Goal: Task Accomplishment & Management: Use online tool/utility

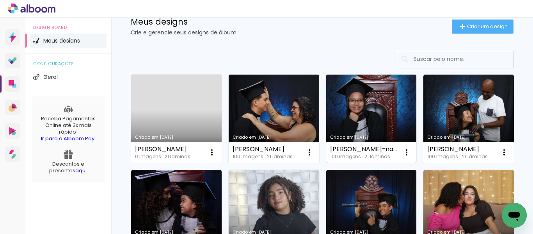
scroll to position [39, 0]
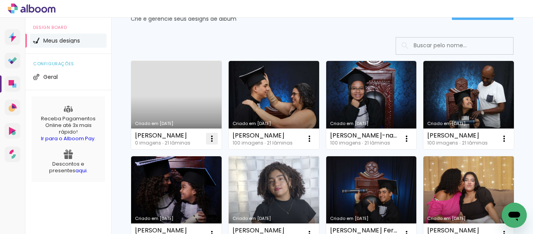
click at [212, 138] on iron-icon at bounding box center [211, 138] width 9 height 9
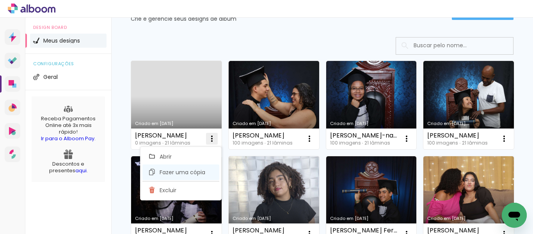
click at [175, 171] on span "Fazer uma cópia" at bounding box center [182, 171] width 46 height 5
type input "Cópia de Gabriel de Oliveira Gonçalvez Barboza"
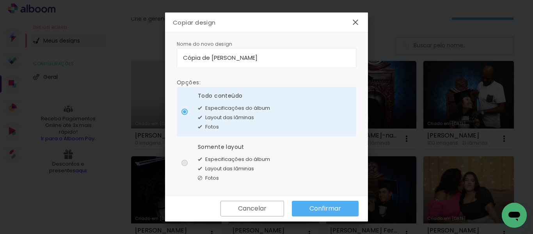
click at [184, 162] on div at bounding box center [184, 162] width 6 height 6
type paper-radio-button "on"
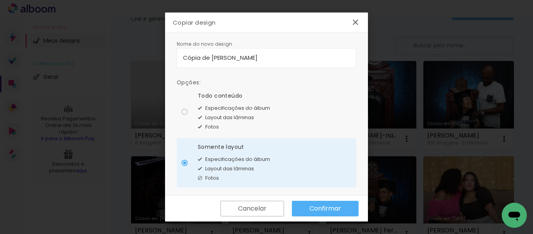
drag, startPoint x: 326, startPoint y: 59, endPoint x: 176, endPoint y: 56, distance: 150.6
click at [176, 56] on div "Nome do novo design Opções: Todo conteúdo Especificações do álbum Layout das lâ…" at bounding box center [266, 113] width 203 height 163
type input "[PERSON_NAME]"
type paper-input "[PERSON_NAME]"
click at [317, 213] on paper-button "Confirmar" at bounding box center [325, 208] width 67 height 16
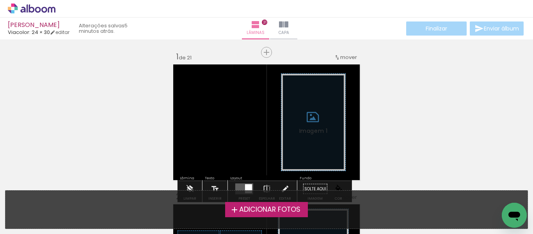
click at [257, 210] on span "Adicionar Fotos" at bounding box center [269, 209] width 61 height 7
click at [0, 0] on input "file" at bounding box center [0, 0] width 0 height 0
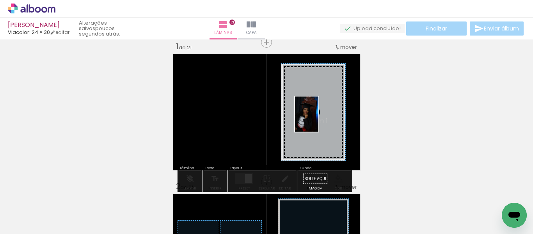
drag, startPoint x: 427, startPoint y: 217, endPoint x: 318, endPoint y: 120, distance: 146.1
click at [318, 120] on quentale-workspace at bounding box center [266, 117] width 533 height 234
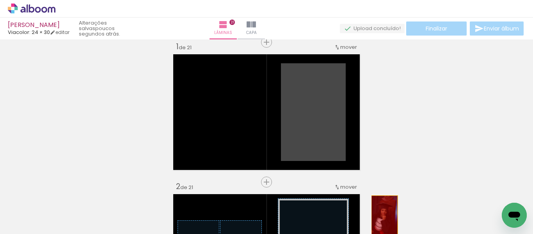
drag, startPoint x: 310, startPoint y: 103, endPoint x: 381, endPoint y: 216, distance: 133.7
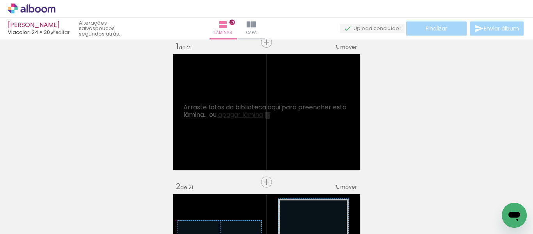
click at [41, 212] on iron-icon at bounding box center [40, 210] width 6 height 6
click at [0, 0] on slot "Não utilizadas" at bounding box center [0, 0] width 0 height 0
type input "Não utilizadas"
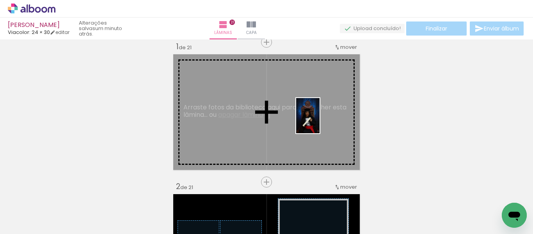
drag, startPoint x: 212, startPoint y: 209, endPoint x: 319, endPoint y: 121, distance: 138.8
click at [319, 121] on quentale-workspace at bounding box center [266, 117] width 533 height 234
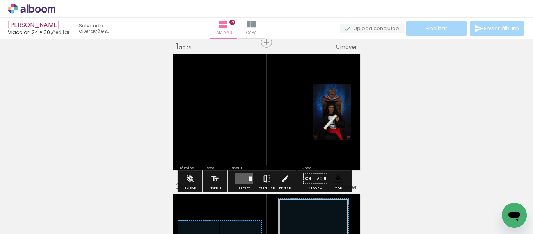
scroll to position [0, 363]
click at [240, 178] on quentale-layouter at bounding box center [244, 178] width 18 height 11
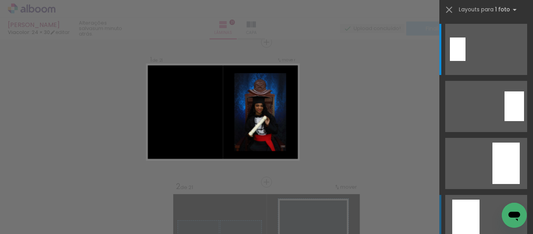
click at [460, 209] on div at bounding box center [465, 219] width 27 height 41
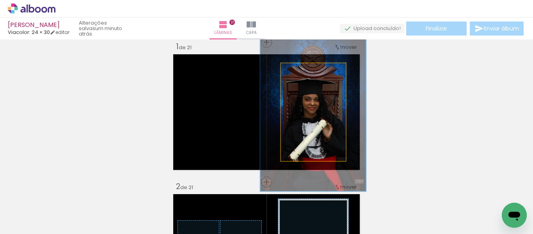
drag, startPoint x: 298, startPoint y: 72, endPoint x: 314, endPoint y: 73, distance: 16.8
type paper-slider "162"
click at [314, 73] on div at bounding box center [315, 71] width 7 height 7
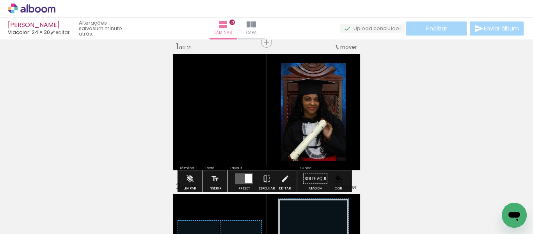
click at [299, 123] on paper-item at bounding box center [306, 123] width 14 height 5
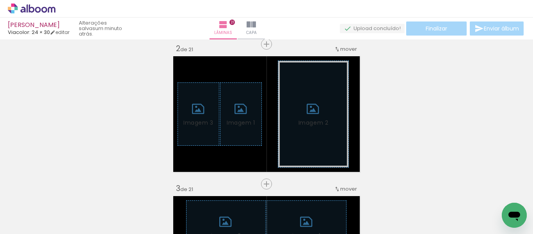
scroll to position [166, 0]
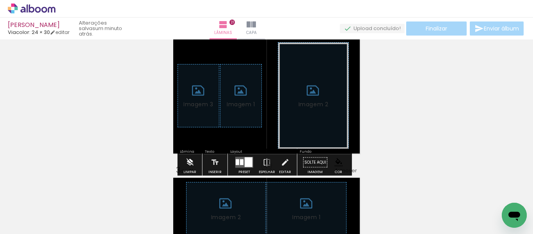
click at [187, 163] on iron-icon at bounding box center [189, 162] width 9 height 16
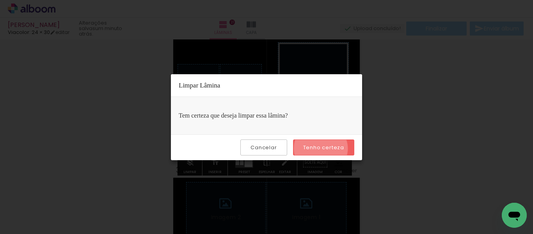
click at [0, 0] on slot "Tenho certeza" at bounding box center [0, 0] width 0 height 0
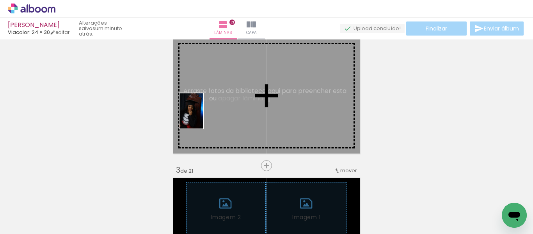
drag, startPoint x: 77, startPoint y: 207, endPoint x: 203, endPoint y: 117, distance: 154.5
click at [203, 117] on quentale-workspace at bounding box center [266, 117] width 533 height 234
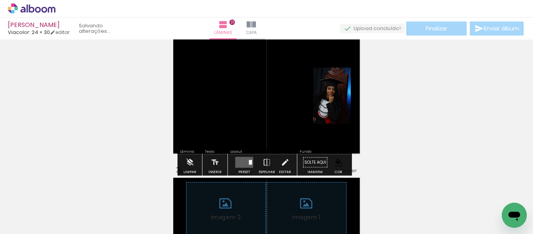
scroll to position [0, 320]
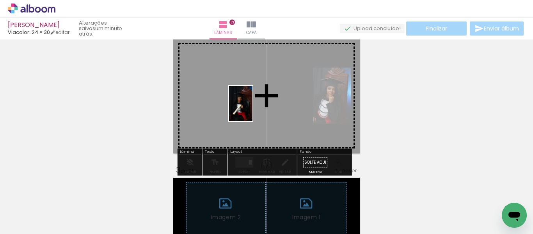
drag, startPoint x: 368, startPoint y: 211, endPoint x: 242, endPoint y: 96, distance: 171.1
click at [243, 98] on quentale-workspace at bounding box center [266, 117] width 533 height 234
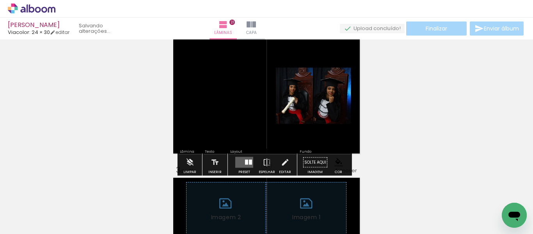
scroll to position [0, 276]
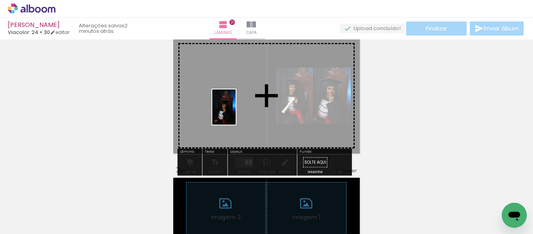
drag, startPoint x: 61, startPoint y: 213, endPoint x: 221, endPoint y: 108, distance: 191.7
click at [223, 108] on quentale-workspace at bounding box center [266, 117] width 533 height 234
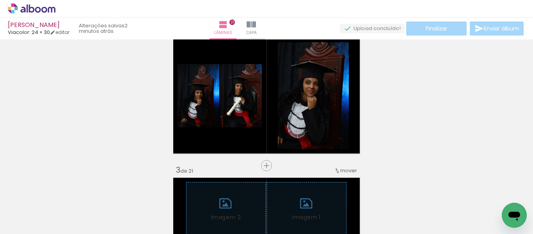
scroll to position [0, 0]
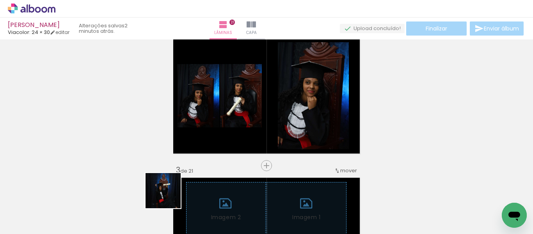
drag, startPoint x: 133, startPoint y: 209, endPoint x: 250, endPoint y: 123, distance: 146.2
click at [254, 125] on quentale-workspace at bounding box center [266, 117] width 533 height 234
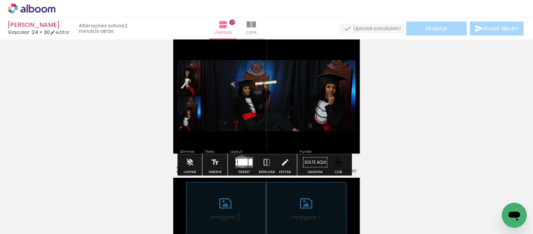
click at [240, 161] on div at bounding box center [243, 162] width 10 height 7
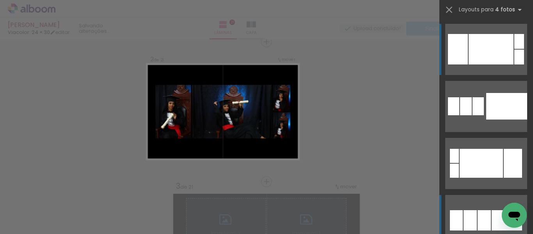
scroll to position [150, 0]
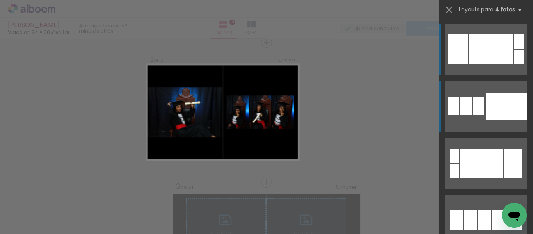
click at [486, 110] on div at bounding box center [506, 106] width 41 height 27
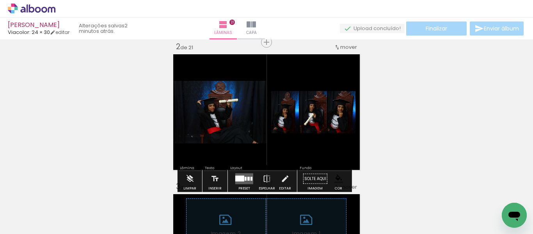
click at [250, 130] on paper-item at bounding box center [250, 128] width 14 height 5
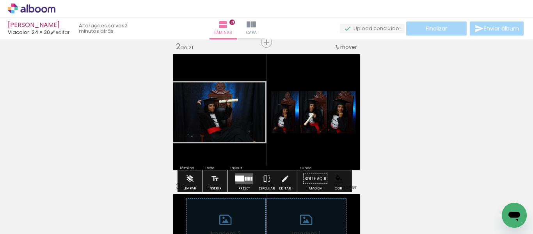
click at [214, 121] on quentale-photo at bounding box center [219, 112] width 96 height 62
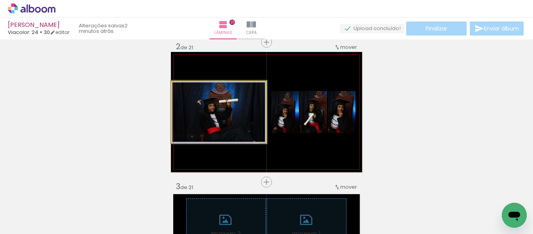
click at [214, 121] on quentale-photo at bounding box center [219, 112] width 96 height 62
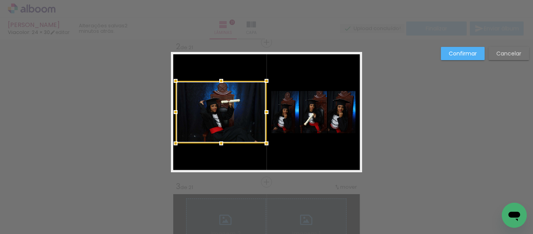
drag, startPoint x: 166, startPoint y: 113, endPoint x: 170, endPoint y: 113, distance: 4.7
click at [170, 113] on div at bounding box center [176, 112] width 16 height 16
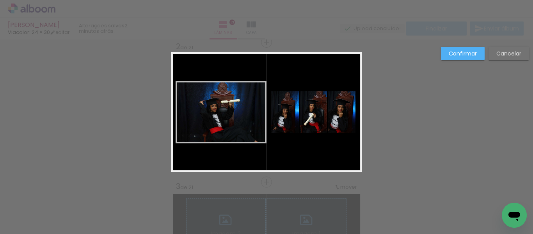
click at [456, 34] on div at bounding box center [266, 19] width 533 height 39
click at [458, 47] on paper-button "Confirmar" at bounding box center [463, 53] width 44 height 13
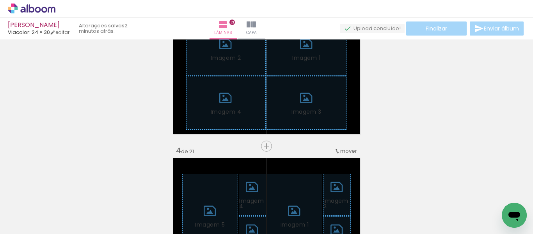
scroll to position [345, 0]
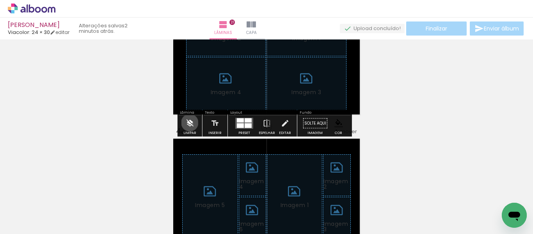
click at [190, 122] on iron-icon at bounding box center [189, 123] width 9 height 16
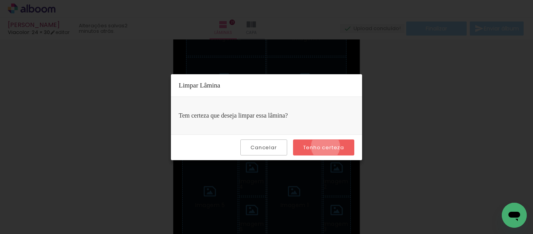
click at [0, 0] on slot "Tenho certeza" at bounding box center [0, 0] width 0 height 0
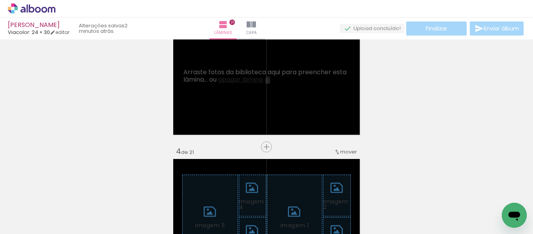
scroll to position [306, 0]
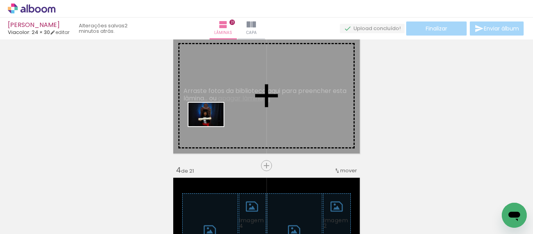
drag, startPoint x: 166, startPoint y: 208, endPoint x: 217, endPoint y: 158, distance: 71.4
click at [212, 126] on quentale-workspace at bounding box center [266, 117] width 533 height 234
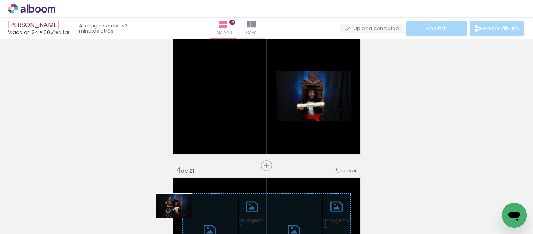
drag, startPoint x: 168, startPoint y: 212, endPoint x: 178, endPoint y: 218, distance: 11.5
click at [179, 218] on div at bounding box center [165, 208] width 39 height 26
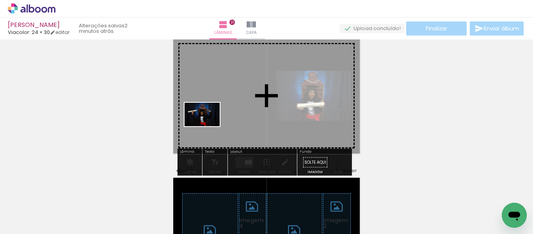
drag, startPoint x: 203, startPoint y: 212, endPoint x: 208, endPoint y: 126, distance: 85.9
click at [208, 126] on quentale-workspace at bounding box center [266, 117] width 533 height 234
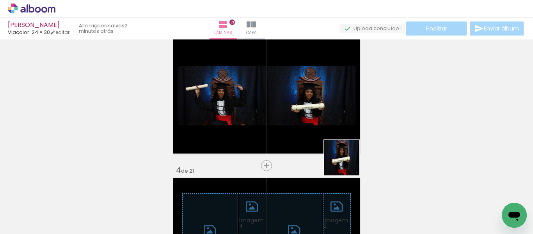
drag, startPoint x: 428, startPoint y: 212, endPoint x: 346, endPoint y: 188, distance: 85.3
click at [306, 134] on quentale-workspace at bounding box center [266, 117] width 533 height 234
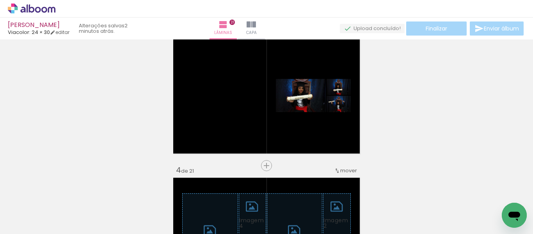
scroll to position [0, 0]
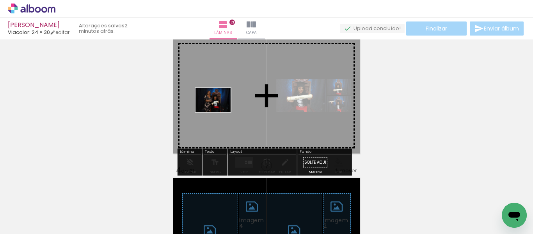
drag, startPoint x: 175, startPoint y: 205, endPoint x: 219, endPoint y: 112, distance: 103.3
click at [219, 112] on quentale-workspace at bounding box center [266, 117] width 533 height 234
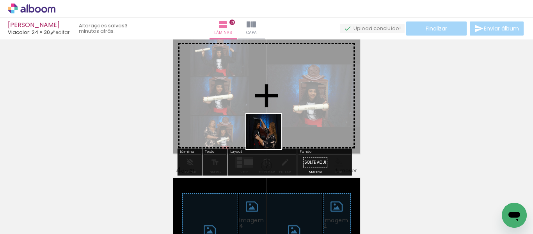
drag, startPoint x: 257, startPoint y: 209, endPoint x: 263, endPoint y: 110, distance: 100.0
click at [263, 110] on quentale-workspace at bounding box center [266, 117] width 533 height 234
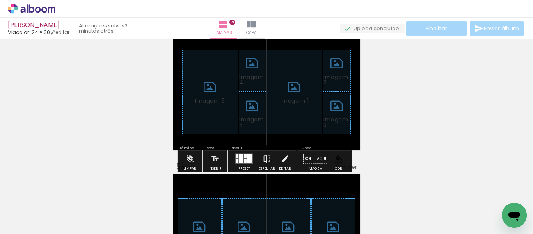
scroll to position [462, 0]
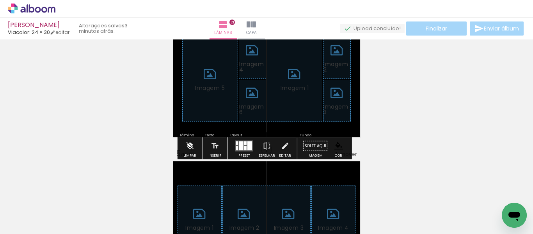
click at [187, 143] on iron-icon at bounding box center [189, 146] width 9 height 16
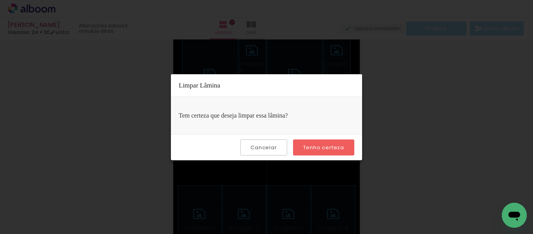
click at [294, 146] on paper-button "Tenho certeza" at bounding box center [323, 147] width 61 height 16
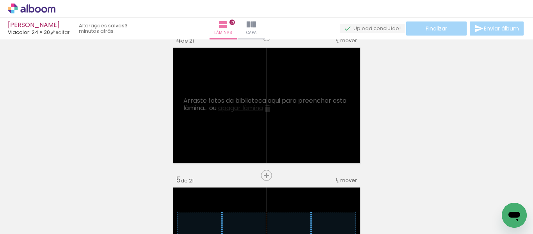
scroll to position [423, 0]
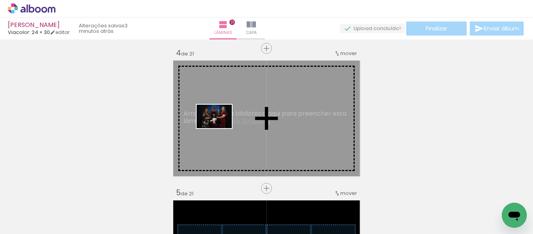
drag, startPoint x: 79, startPoint y: 206, endPoint x: 220, endPoint y: 128, distance: 161.5
click at [220, 128] on quentale-workspace at bounding box center [266, 117] width 533 height 234
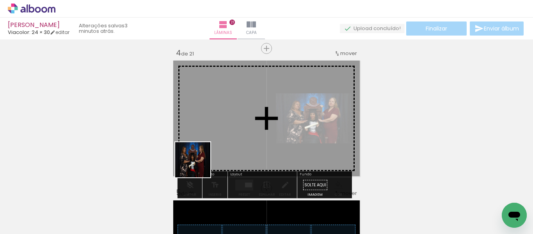
drag, startPoint x: 133, startPoint y: 206, endPoint x: 214, endPoint y: 145, distance: 101.1
click at [214, 145] on quentale-workspace at bounding box center [266, 117] width 533 height 234
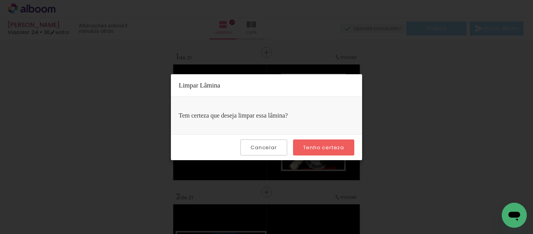
scroll to position [585, 0]
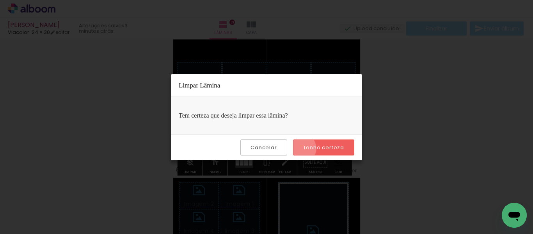
click at [301, 148] on paper-button "Tenho certeza" at bounding box center [323, 147] width 61 height 16
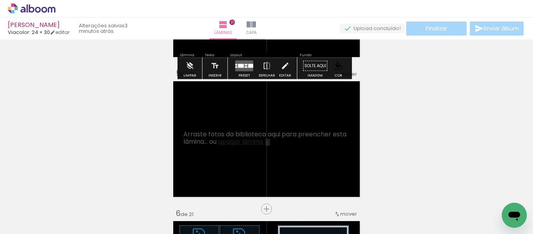
scroll to position [546, 0]
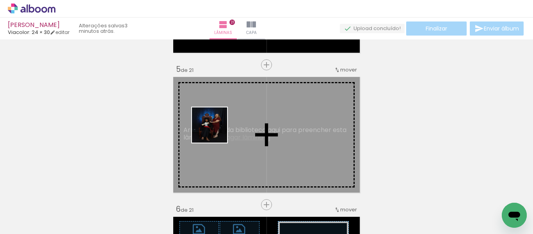
drag, startPoint x: 173, startPoint y: 202, endPoint x: 198, endPoint y: 172, distance: 38.7
click at [215, 130] on quentale-workspace at bounding box center [266, 117] width 533 height 234
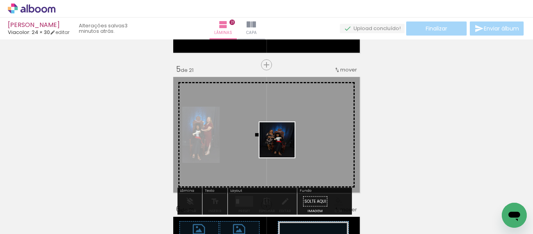
drag, startPoint x: 177, startPoint y: 205, endPoint x: 234, endPoint y: 166, distance: 68.6
click at [280, 142] on quentale-workspace at bounding box center [266, 117] width 533 height 234
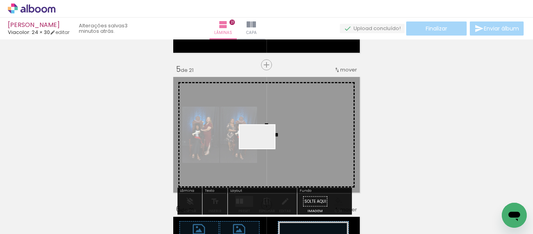
drag, startPoint x: 117, startPoint y: 209, endPoint x: 263, endPoint y: 148, distance: 158.5
click at [263, 148] on quentale-workspace at bounding box center [266, 117] width 533 height 234
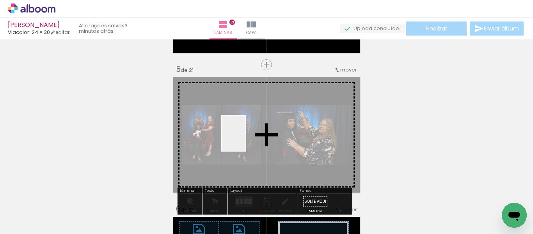
drag, startPoint x: 88, startPoint y: 209, endPoint x: 245, endPoint y: 138, distance: 171.7
click at [246, 138] on quentale-workspace at bounding box center [266, 117] width 533 height 234
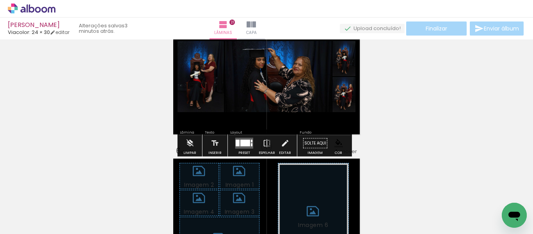
scroll to position [624, 0]
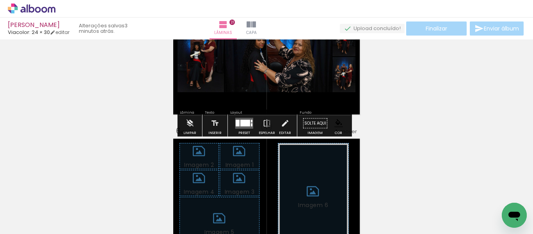
click at [240, 123] on div at bounding box center [245, 123] width 10 height 7
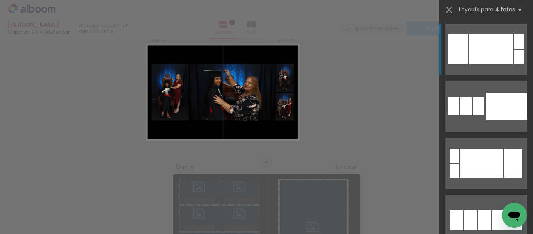
scroll to position [569, 0]
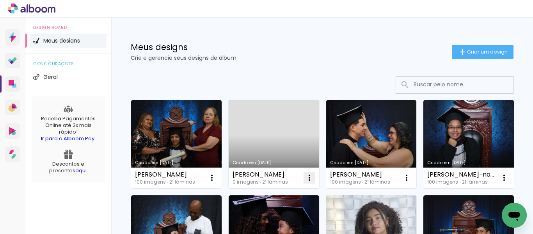
click at [307, 178] on iron-icon at bounding box center [309, 177] width 9 height 9
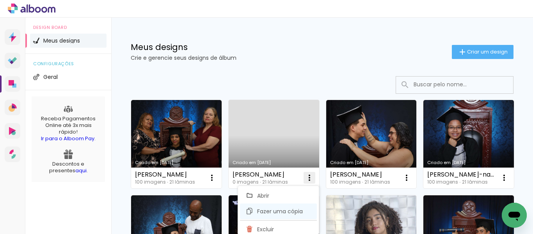
click at [275, 208] on span "Fazer uma cópia" at bounding box center [280, 210] width 46 height 5
type input "Cópia de Gabriel de Oliveira Gonçalvez Barboza"
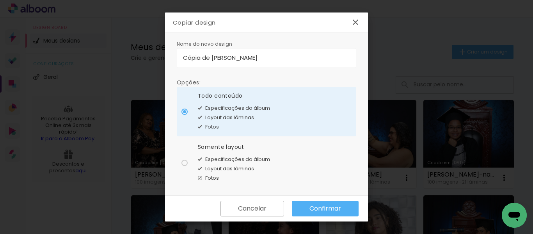
click at [186, 164] on div at bounding box center [184, 162] width 6 height 6
type paper-radio-button "on"
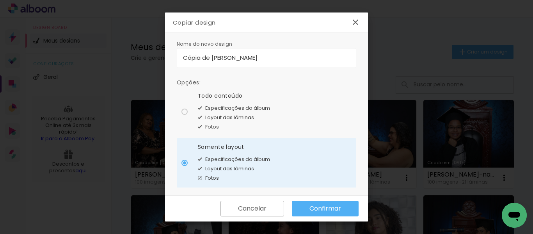
drag, startPoint x: 326, startPoint y: 58, endPoint x: 177, endPoint y: 58, distance: 149.0
click at [178, 58] on paper-input-container "Cópia de Gabriel de Oliveira Gonçalvez Barboza" at bounding box center [266, 58] width 179 height 20
drag, startPoint x: 223, startPoint y: 58, endPoint x: 209, endPoint y: 58, distance: 14.8
click at [209, 58] on input "Cópia de Gabriel de Oliveira Gonçalvez Barboza" at bounding box center [266, 57] width 167 height 9
drag, startPoint x: 324, startPoint y: 57, endPoint x: 181, endPoint y: 59, distance: 143.5
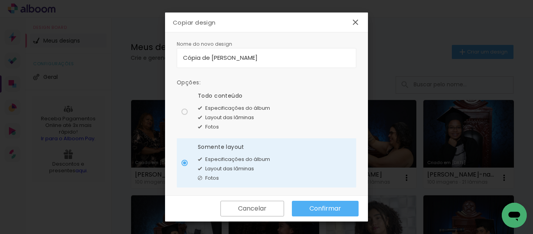
click at [181, 59] on paper-input-container "Cópia de Gabriel de Oliveira Gonçalvez Barboza" at bounding box center [266, 58] width 179 height 20
click at [188, 58] on input "gabryelle-silva-zanovello-de-souza" at bounding box center [266, 57] width 167 height 9
type input "[PERSON_NAME]"
type paper-input "[PERSON_NAME]"
click at [0, 0] on slot "Confirmar" at bounding box center [0, 0] width 0 height 0
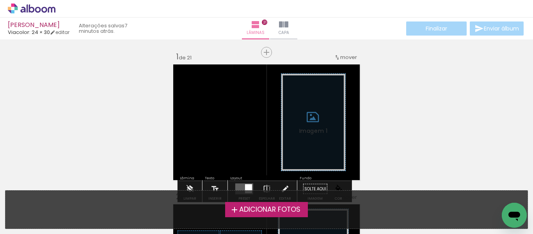
click at [260, 209] on span "Adicionar Fotos" at bounding box center [269, 209] width 61 height 7
click at [0, 0] on input "file" at bounding box center [0, 0] width 0 height 0
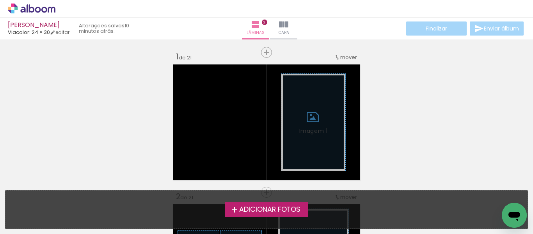
click at [263, 206] on span "Adicionar Fotos" at bounding box center [269, 209] width 61 height 7
click at [0, 0] on input "file" at bounding box center [0, 0] width 0 height 0
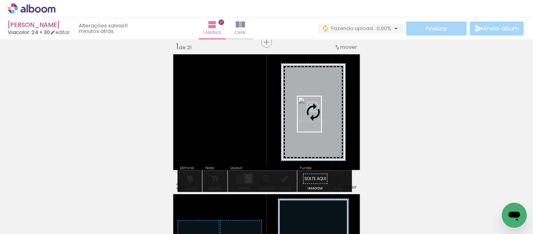
drag, startPoint x: 219, startPoint y: 208, endPoint x: 321, endPoint y: 120, distance: 134.6
click at [321, 120] on quentale-workspace at bounding box center [266, 117] width 533 height 234
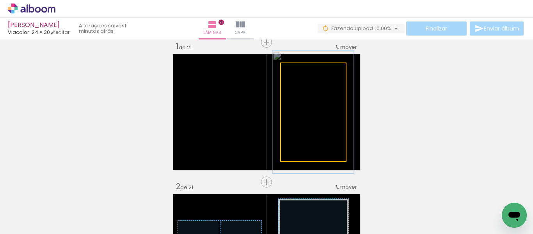
drag, startPoint x: 298, startPoint y: 71, endPoint x: 305, endPoint y: 71, distance: 6.6
type paper-slider "125"
click at [305, 71] on div at bounding box center [305, 71] width 7 height 7
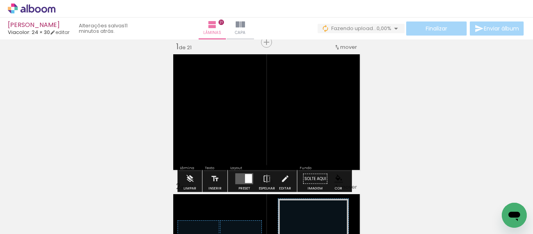
click at [303, 123] on paper-item at bounding box center [306, 123] width 14 height 5
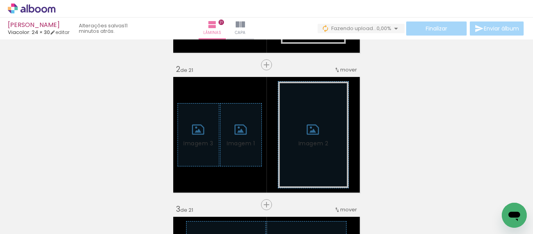
scroll to position [166, 0]
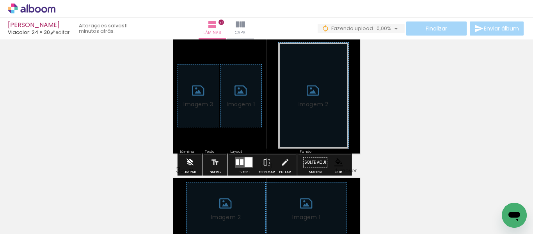
click at [188, 159] on iron-icon at bounding box center [189, 162] width 9 height 16
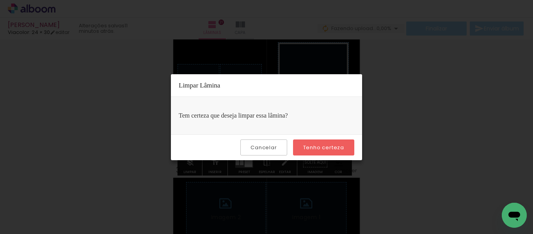
click at [0, 0] on slot "Tenho certeza" at bounding box center [0, 0] width 0 height 0
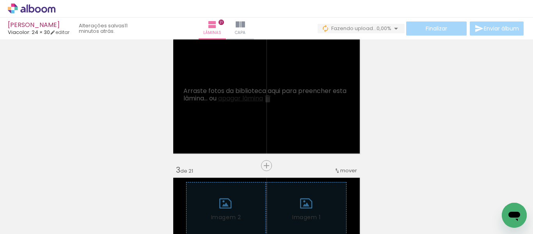
click at [39, 211] on iron-icon at bounding box center [40, 210] width 6 height 6
click at [0, 0] on slot "Não utilizadas" at bounding box center [0, 0] width 0 height 0
type input "Não utilizadas"
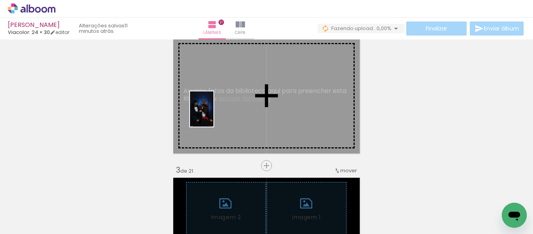
drag, startPoint x: 82, startPoint y: 211, endPoint x: 213, endPoint y: 115, distance: 163.2
click at [213, 115] on quentale-workspace at bounding box center [266, 117] width 533 height 234
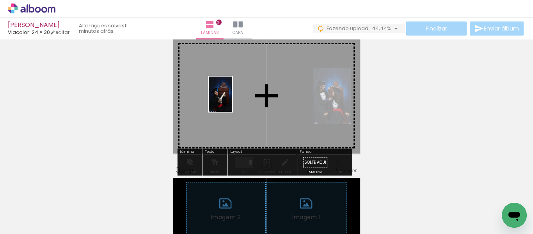
drag, startPoint x: 298, startPoint y: 205, endPoint x: 232, endPoint y: 100, distance: 123.9
click at [232, 100] on quentale-workspace at bounding box center [266, 117] width 533 height 234
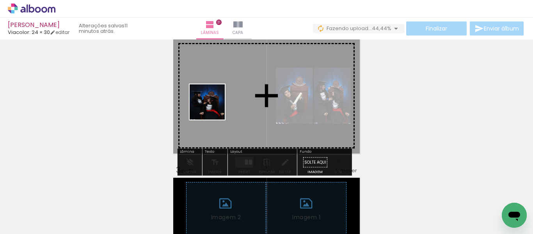
drag, startPoint x: 211, startPoint y: 204, endPoint x: 213, endPoint y: 95, distance: 108.8
click at [213, 95] on quentale-workspace at bounding box center [266, 117] width 533 height 234
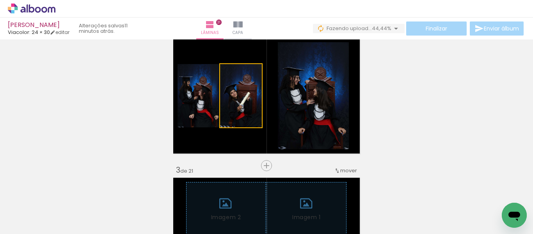
drag, startPoint x: 249, startPoint y: 111, endPoint x: 314, endPoint y: 106, distance: 65.4
click at [0, 0] on slot at bounding box center [0, 0] width 0 height 0
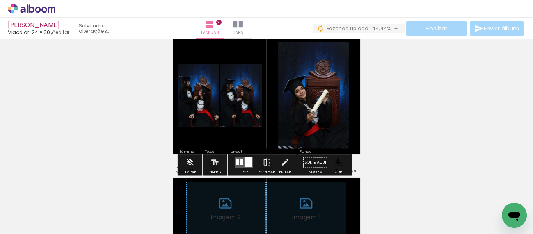
click at [280, 101] on paper-item at bounding box center [287, 102] width 14 height 5
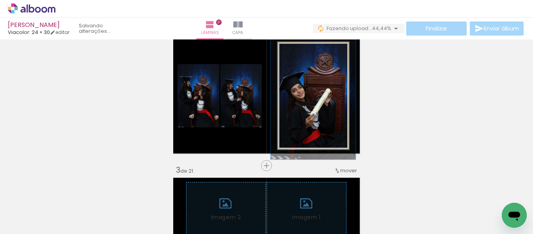
drag, startPoint x: 292, startPoint y: 51, endPoint x: 297, endPoint y: 51, distance: 5.1
type paper-slider "119"
click at [298, 51] on div at bounding box center [301, 50] width 7 height 7
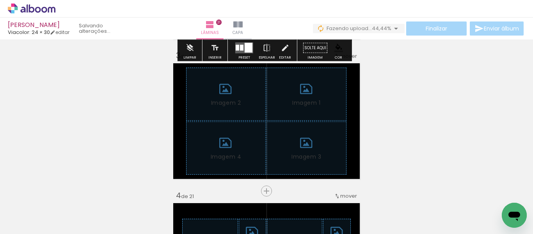
scroll to position [283, 0]
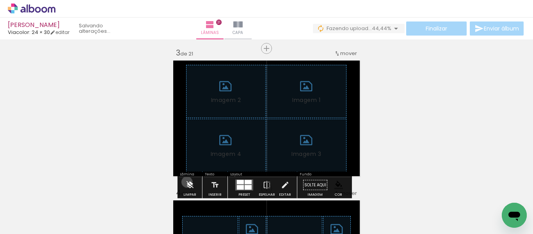
click at [186, 182] on iron-icon at bounding box center [189, 185] width 9 height 16
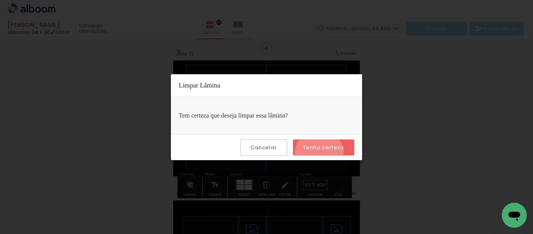
click at [320, 153] on paper-button "Tenho certeza" at bounding box center [323, 147] width 61 height 16
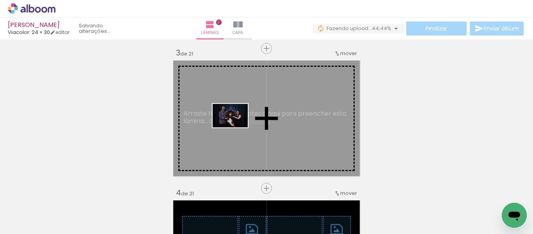
drag, startPoint x: 89, startPoint y: 207, endPoint x: 175, endPoint y: 177, distance: 90.8
click at [229, 124] on quentale-workspace at bounding box center [266, 117] width 533 height 234
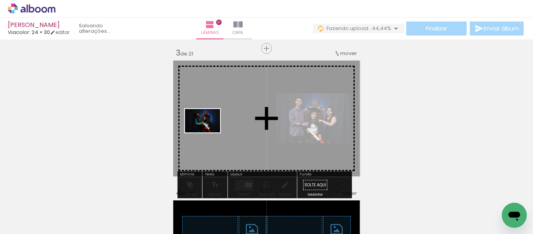
drag, startPoint x: 90, startPoint y: 208, endPoint x: 208, endPoint y: 132, distance: 140.2
click at [208, 132] on quentale-workspace at bounding box center [266, 117] width 533 height 234
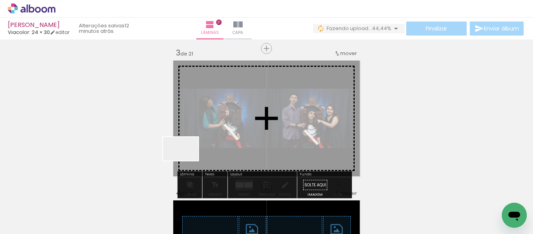
drag, startPoint x: 132, startPoint y: 209, endPoint x: 147, endPoint y: 175, distance: 36.6
click at [200, 148] on quentale-workspace at bounding box center [266, 117] width 533 height 234
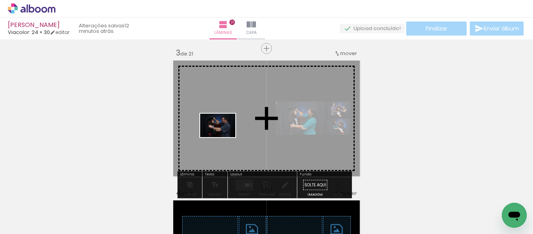
drag, startPoint x: 102, startPoint y: 207, endPoint x: 225, endPoint y: 135, distance: 142.3
click at [225, 135] on quentale-workspace at bounding box center [266, 117] width 533 height 234
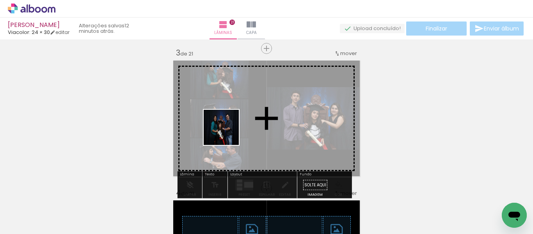
drag, startPoint x: 87, startPoint y: 209, endPoint x: 228, endPoint y: 131, distance: 161.3
click at [231, 131] on quentale-workspace at bounding box center [266, 117] width 533 height 234
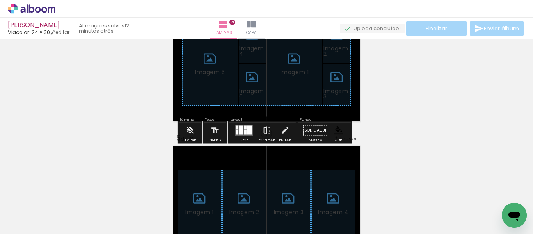
scroll to position [478, 0]
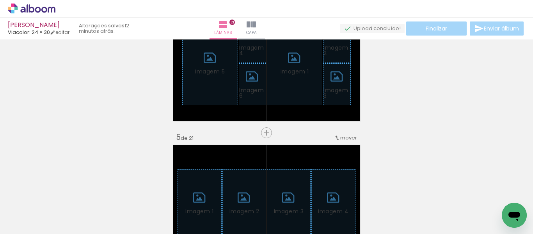
click at [32, 223] on span "Adicionar Fotos" at bounding box center [27, 223] width 23 height 9
click at [0, 0] on input "file" at bounding box center [0, 0] width 0 height 0
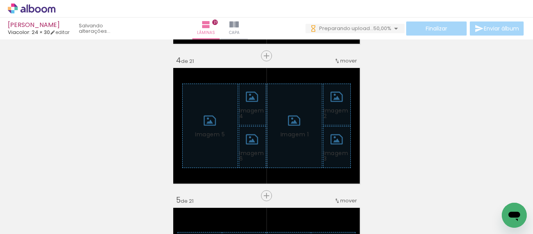
scroll to position [439, 0]
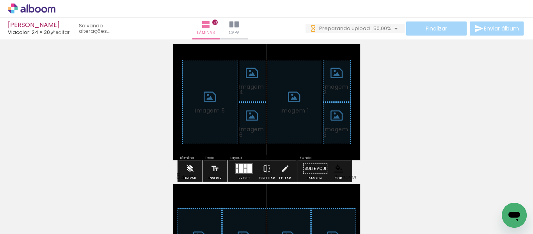
click at [191, 168] on iron-icon at bounding box center [189, 169] width 9 height 16
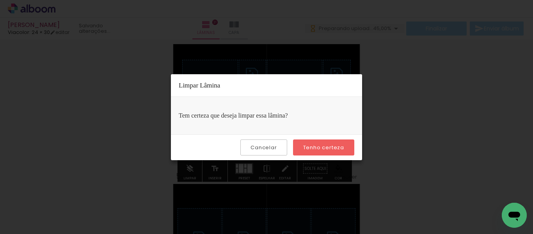
scroll to position [0, 0]
click at [0, 0] on slot "Tenho certeza" at bounding box center [0, 0] width 0 height 0
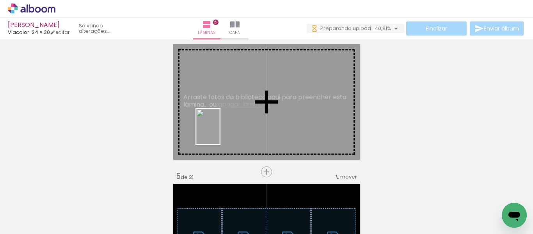
drag, startPoint x: 211, startPoint y: 208, endPoint x: 220, endPoint y: 132, distance: 76.5
click at [220, 132] on quentale-workspace at bounding box center [266, 117] width 533 height 234
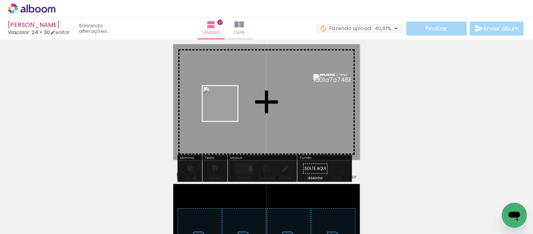
drag, startPoint x: 172, startPoint y: 200, endPoint x: 226, endPoint y: 109, distance: 105.9
click at [226, 109] on quentale-workspace at bounding box center [266, 117] width 533 height 234
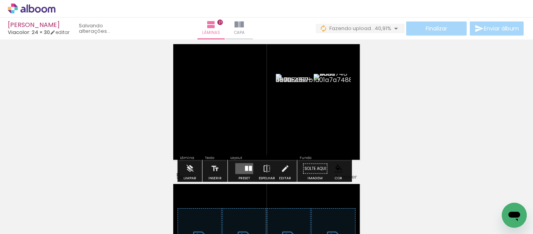
click at [86, 211] on div at bounding box center [78, 207] width 26 height 39
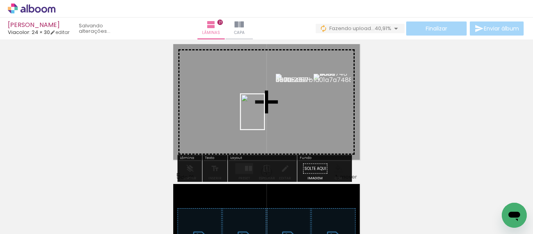
drag, startPoint x: 459, startPoint y: 220, endPoint x: 264, endPoint y: 117, distance: 220.7
click at [264, 117] on quentale-workspace at bounding box center [266, 117] width 533 height 234
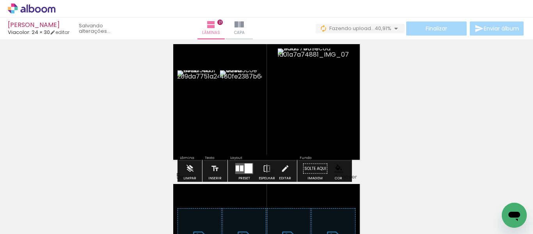
scroll to position [0, 0]
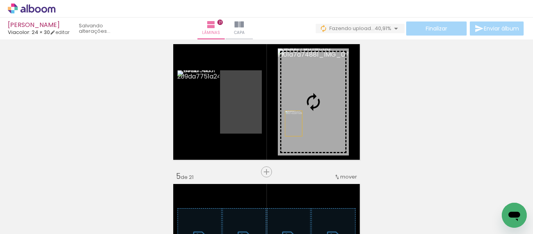
drag, startPoint x: 251, startPoint y: 124, endPoint x: 296, endPoint y: 122, distance: 45.7
click at [0, 0] on slot at bounding box center [0, 0] width 0 height 0
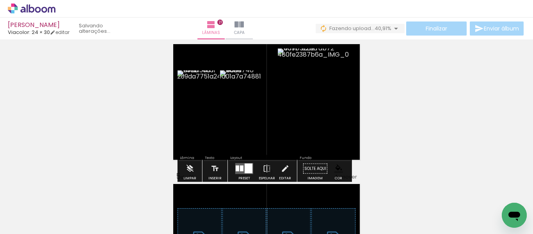
click at [282, 109] on paper-item at bounding box center [287, 108] width 14 height 5
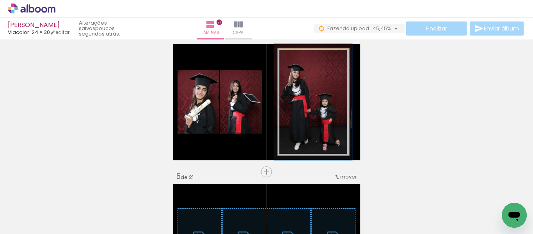
type paper-slider "109"
click at [298, 58] on div at bounding box center [298, 56] width 12 height 12
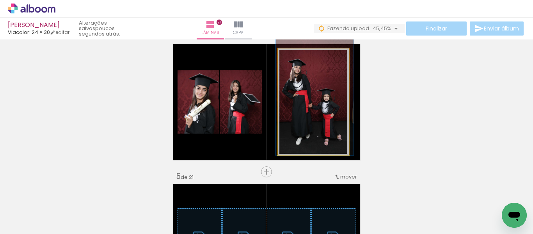
drag, startPoint x: 315, startPoint y: 114, endPoint x: 317, endPoint y: 109, distance: 5.3
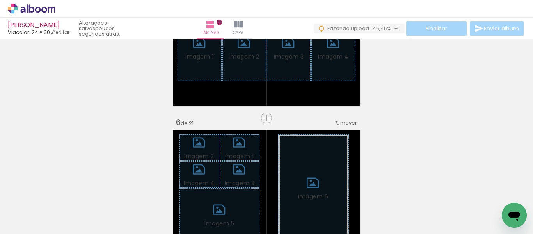
scroll to position [634, 0]
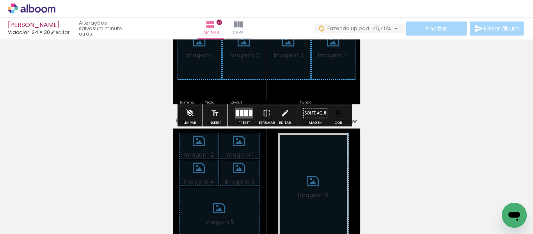
click at [189, 111] on iron-icon at bounding box center [189, 113] width 9 height 16
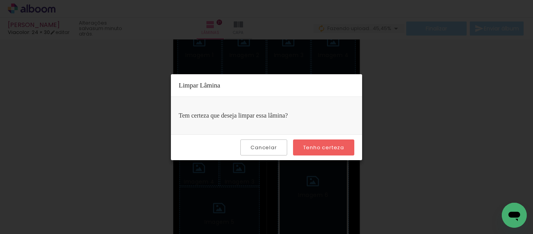
click at [0, 0] on slot "Tenho certeza" at bounding box center [0, 0] width 0 height 0
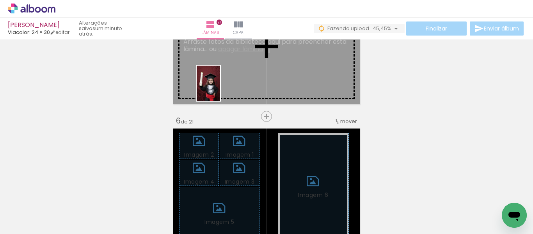
drag, startPoint x: 79, startPoint y: 217, endPoint x: 221, endPoint y: 86, distance: 192.9
click at [221, 86] on quentale-workspace at bounding box center [266, 117] width 533 height 234
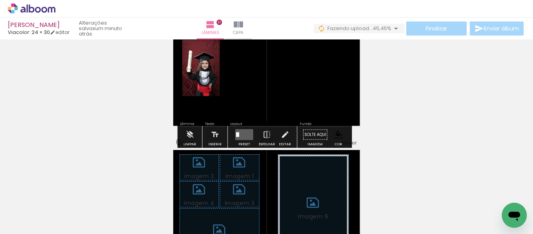
scroll to position [595, 0]
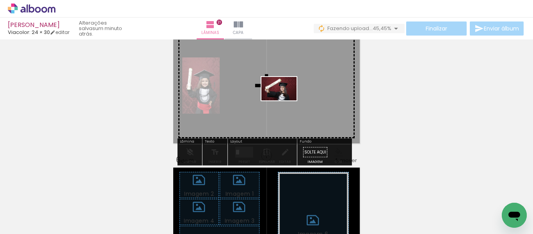
drag, startPoint x: 73, startPoint y: 213, endPoint x: 285, endPoint y: 100, distance: 239.9
click at [285, 100] on quentale-workspace at bounding box center [266, 117] width 533 height 234
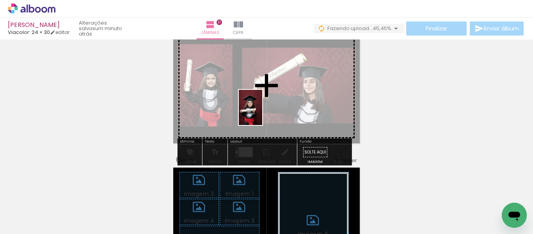
drag, startPoint x: 163, startPoint y: 216, endPoint x: 262, endPoint y: 113, distance: 143.1
click at [262, 113] on quentale-workspace at bounding box center [266, 117] width 533 height 234
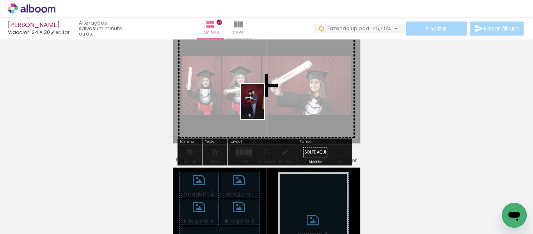
drag, startPoint x: 303, startPoint y: 212, endPoint x: 264, endPoint y: 107, distance: 111.9
click at [264, 107] on quentale-workspace at bounding box center [266, 117] width 533 height 234
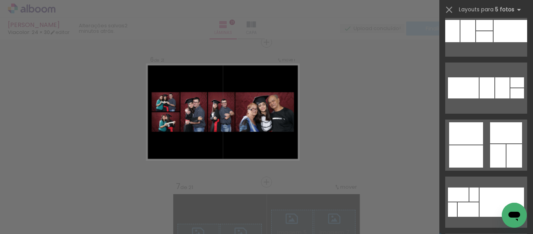
scroll to position [1677, 0]
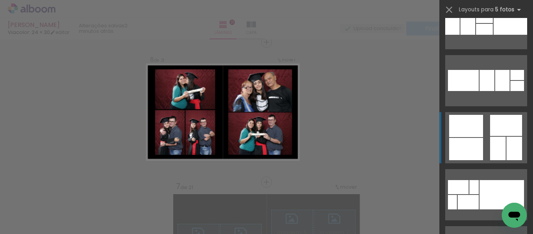
click at [485, 138] on quentale-layouter at bounding box center [486, 137] width 82 height 51
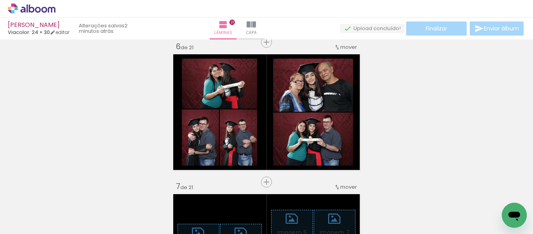
click at [28, 225] on span "Adicionar Fotos" at bounding box center [27, 229] width 23 height 9
click at [0, 0] on input "file" at bounding box center [0, 0] width 0 height 0
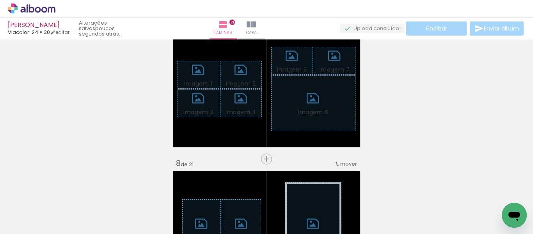
scroll to position [903, 0]
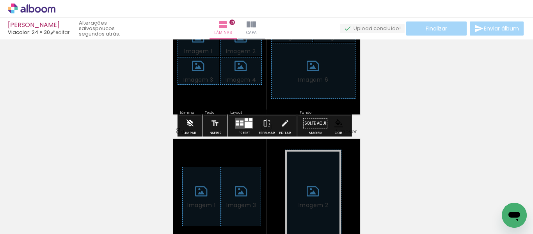
click at [186, 122] on iron-icon at bounding box center [189, 123] width 9 height 16
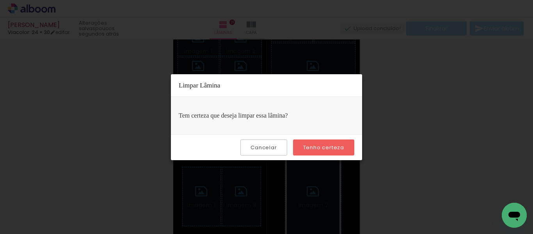
click at [0, 0] on slot "Tenho certeza" at bounding box center [0, 0] width 0 height 0
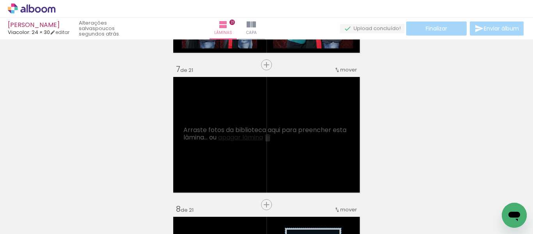
scroll to position [864, 0]
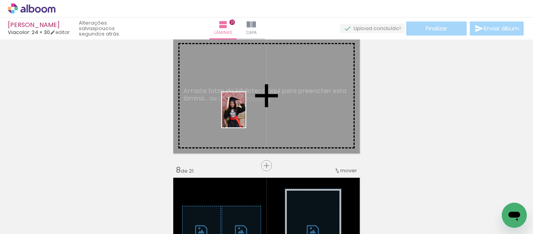
drag, startPoint x: 284, startPoint y: 213, endPoint x: 244, endPoint y: 114, distance: 106.2
click at [244, 114] on quentale-workspace at bounding box center [266, 117] width 533 height 234
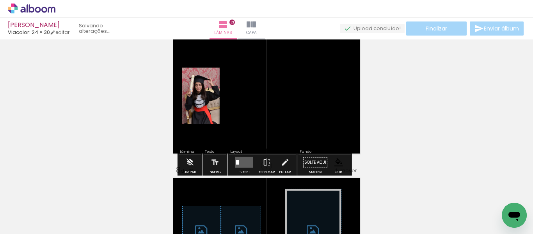
scroll to position [0, 0]
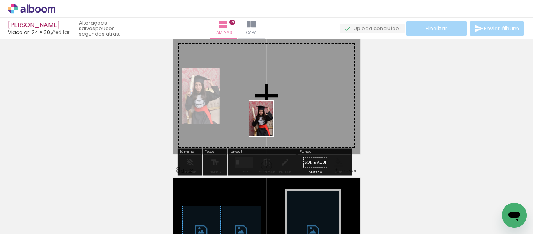
drag, startPoint x: 342, startPoint y: 216, endPoint x: 272, endPoint y: 115, distance: 123.4
click at [272, 115] on quentale-workspace at bounding box center [266, 117] width 533 height 234
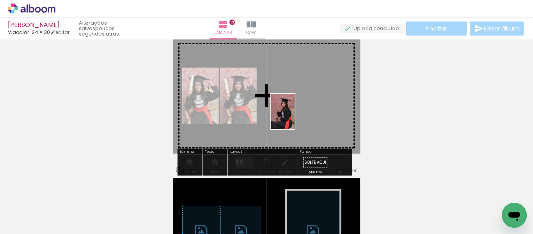
drag, startPoint x: 436, startPoint y: 214, endPoint x: 303, endPoint y: 110, distance: 169.3
click at [311, 112] on quentale-workspace at bounding box center [266, 117] width 533 height 234
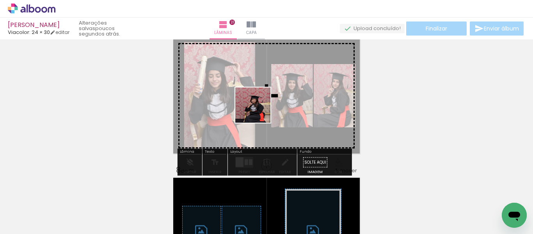
drag, startPoint x: 339, startPoint y: 211, endPoint x: 259, endPoint y: 110, distance: 128.7
click at [259, 110] on quentale-workspace at bounding box center [266, 117] width 533 height 234
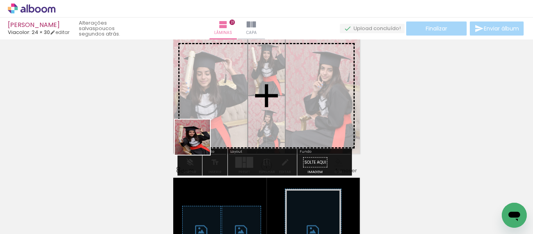
drag, startPoint x: 89, startPoint y: 207, endPoint x: 205, endPoint y: 134, distance: 137.2
click at [205, 136] on quentale-workspace at bounding box center [266, 117] width 533 height 234
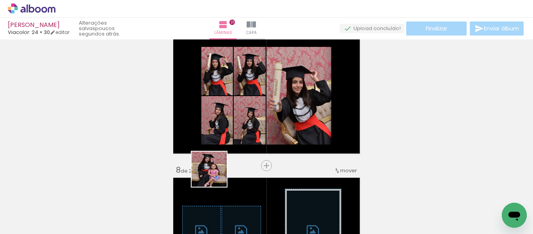
drag, startPoint x: 168, startPoint y: 216, endPoint x: 244, endPoint y: 136, distance: 109.2
click at [244, 136] on quentale-workspace at bounding box center [266, 117] width 533 height 234
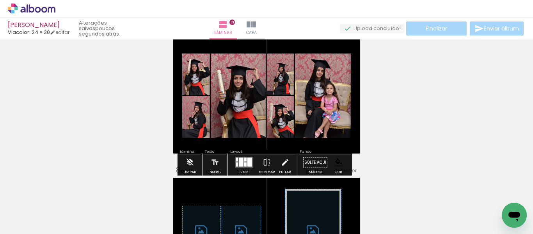
click at [318, 114] on paper-item at bounding box center [320, 113] width 14 height 5
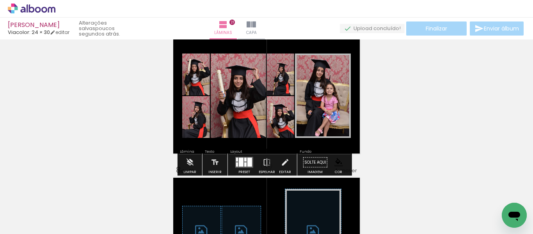
click at [229, 111] on paper-item at bounding box center [236, 108] width 14 height 5
click at [232, 113] on paper-item at bounding box center [236, 113] width 14 height 5
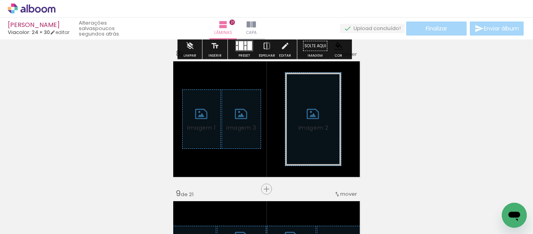
scroll to position [981, 0]
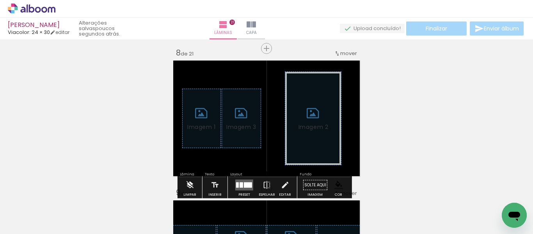
click at [187, 179] on iron-icon at bounding box center [189, 185] width 9 height 16
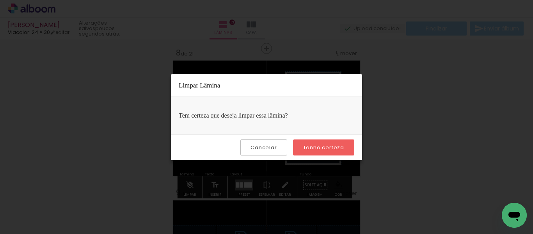
click at [302, 151] on paper-button "Tenho certeza" at bounding box center [323, 147] width 61 height 16
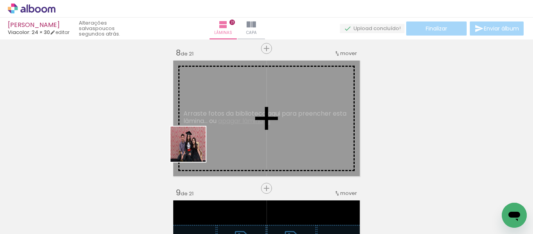
drag, startPoint x: 152, startPoint y: 175, endPoint x: 155, endPoint y: 171, distance: 5.4
click at [225, 126] on quentale-workspace at bounding box center [266, 117] width 533 height 234
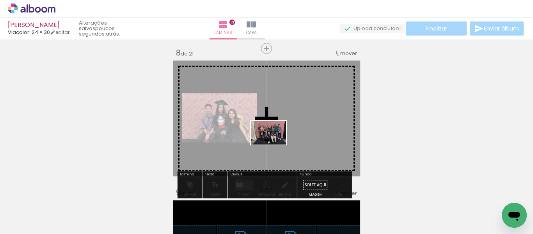
drag, startPoint x: 87, startPoint y: 209, endPoint x: 278, endPoint y: 143, distance: 201.8
click at [278, 143] on quentale-workspace at bounding box center [266, 117] width 533 height 234
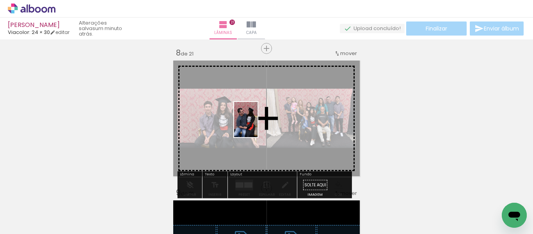
drag, startPoint x: 80, startPoint y: 204, endPoint x: 257, endPoint y: 125, distance: 194.3
click at [257, 125] on quentale-workspace at bounding box center [266, 117] width 533 height 234
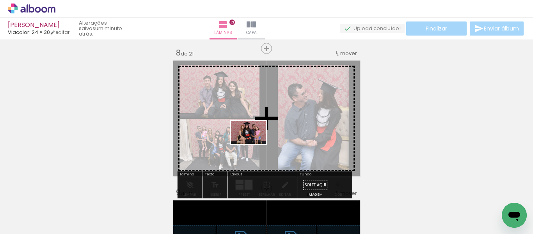
drag, startPoint x: 134, startPoint y: 212, endPoint x: 254, endPoint y: 145, distance: 137.6
click at [254, 144] on quentale-workspace at bounding box center [266, 117] width 533 height 234
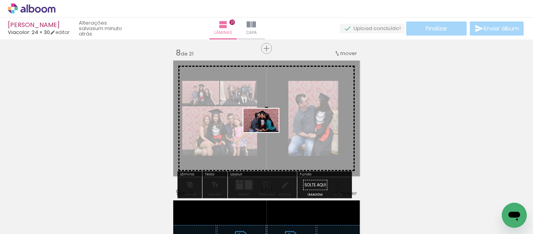
drag, startPoint x: 95, startPoint y: 205, endPoint x: 267, endPoint y: 132, distance: 186.4
click at [267, 132] on quentale-workspace at bounding box center [266, 117] width 533 height 234
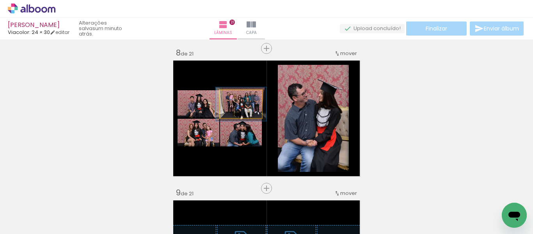
type paper-slider "121"
click at [238, 97] on div at bounding box center [238, 98] width 12 height 12
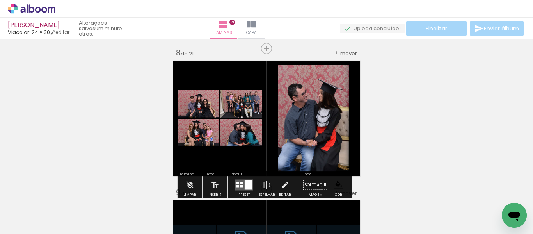
click at [288, 125] on paper-item at bounding box center [287, 124] width 14 height 5
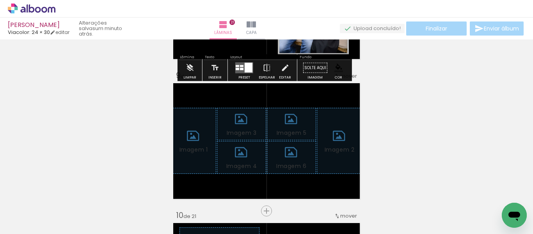
scroll to position [1137, 0]
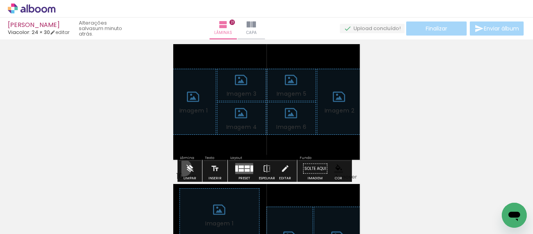
click at [183, 168] on paper-button "Limpar" at bounding box center [189, 171] width 17 height 20
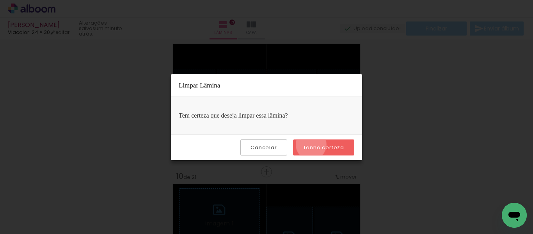
click at [0, 0] on slot "Tenho certeza" at bounding box center [0, 0] width 0 height 0
click at [0, 0] on slot "Cancelar" at bounding box center [0, 0] width 0 height 0
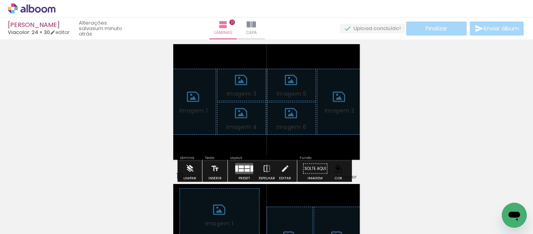
click at [188, 172] on iron-icon at bounding box center [189, 169] width 9 height 16
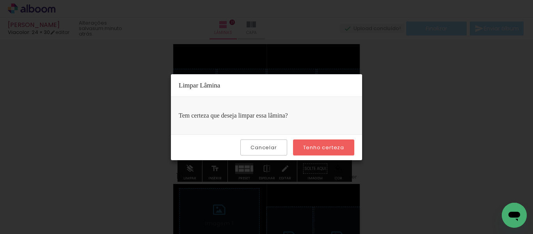
click at [0, 0] on slot "Tenho certeza" at bounding box center [0, 0] width 0 height 0
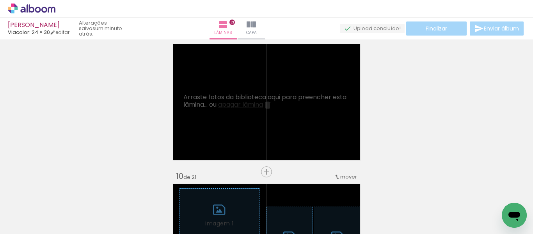
click at [25, 225] on span "Adicionar Fotos" at bounding box center [27, 229] width 23 height 9
click at [0, 0] on input "file" at bounding box center [0, 0] width 0 height 0
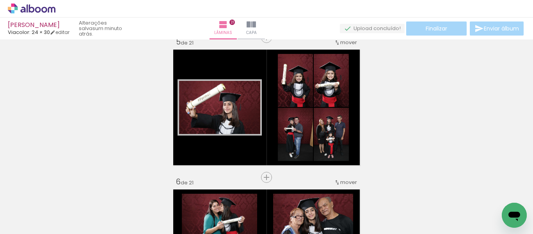
scroll to position [585, 0]
